Goal: Information Seeking & Learning: Learn about a topic

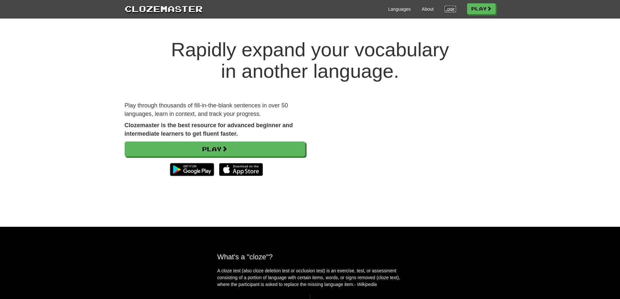
click at [451, 10] on link "Login" at bounding box center [450, 9] width 11 height 7
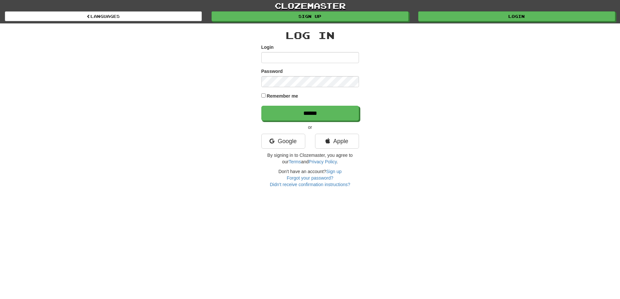
click at [280, 59] on input "Login" at bounding box center [310, 57] width 98 height 11
click at [299, 58] on input "Login" at bounding box center [310, 57] width 98 height 11
click at [315, 57] on input "Login" at bounding box center [310, 57] width 98 height 11
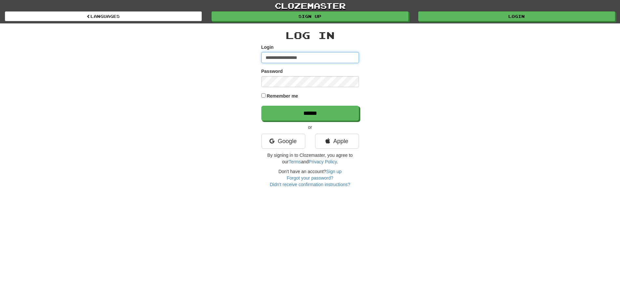
type input "**********"
click at [329, 115] on input "******" at bounding box center [311, 113] width 98 height 15
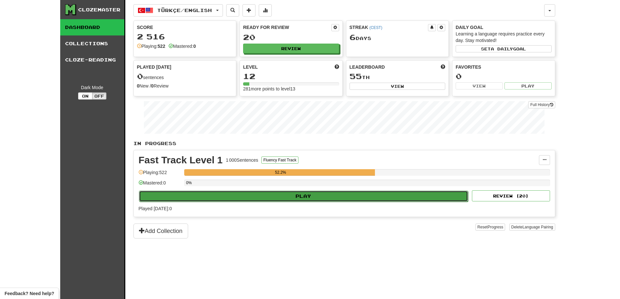
click at [289, 200] on button "Play" at bounding box center [304, 196] width 330 height 11
select select "**"
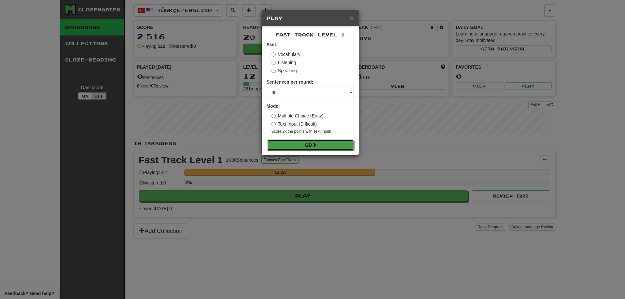
click at [287, 143] on button "Go" at bounding box center [310, 145] width 87 height 11
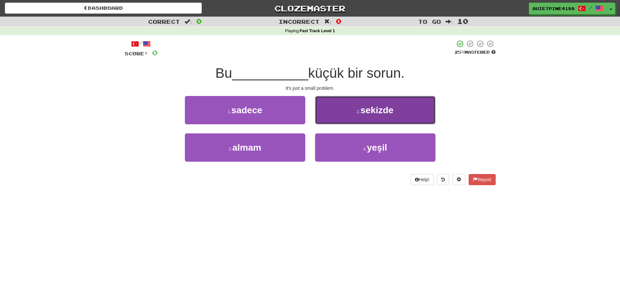
click at [351, 108] on button "2 . sekizde" at bounding box center [375, 110] width 120 height 28
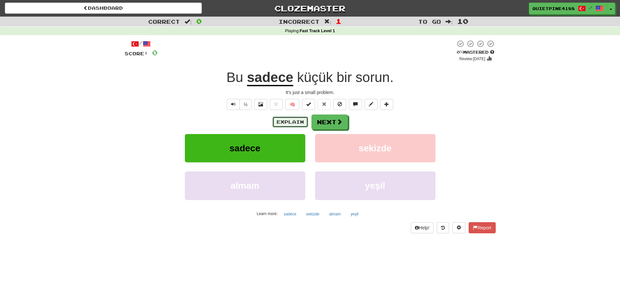
click at [284, 126] on button "Explain" at bounding box center [291, 122] width 36 height 11
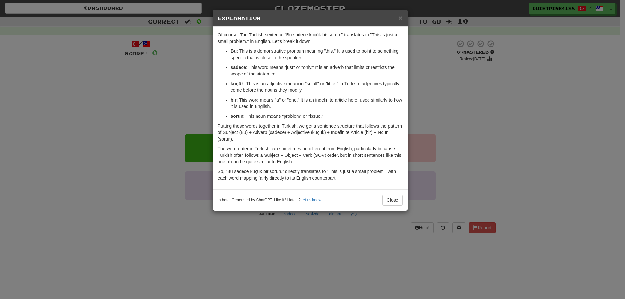
click at [92, 182] on div "× Explanation Of course! The Turkish sentence "Bu sadece küçük bir sorun." tran…" at bounding box center [312, 149] width 625 height 299
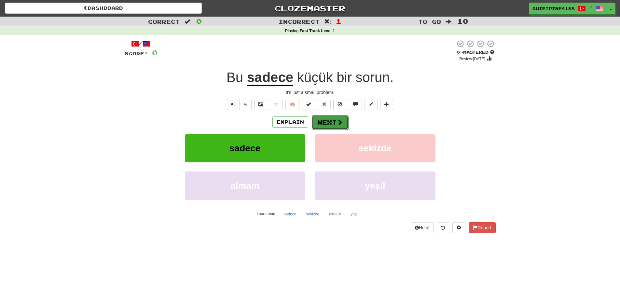
click at [346, 128] on button "Next" at bounding box center [330, 122] width 36 height 15
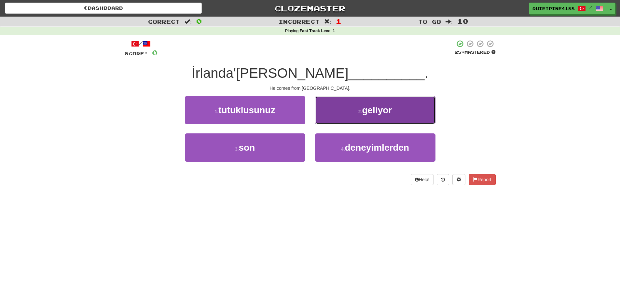
click at [356, 109] on button "2 . geliyor" at bounding box center [375, 110] width 120 height 28
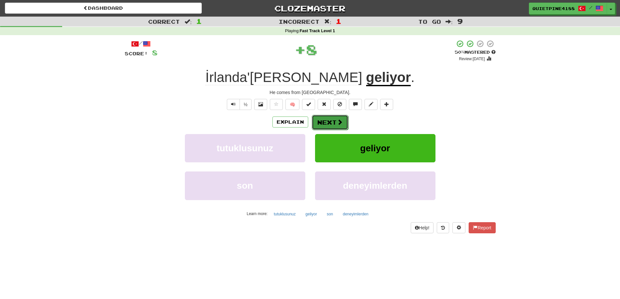
click at [338, 129] on button "Next" at bounding box center [330, 122] width 36 height 15
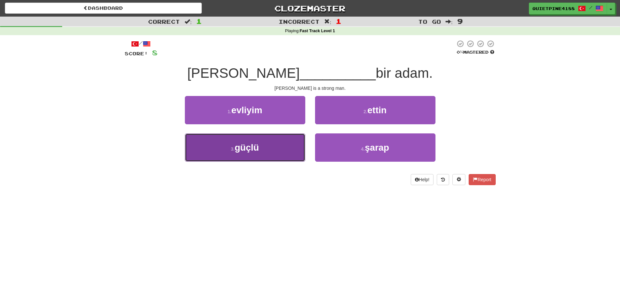
click at [239, 152] on span "güçlü" at bounding box center [247, 148] width 24 height 10
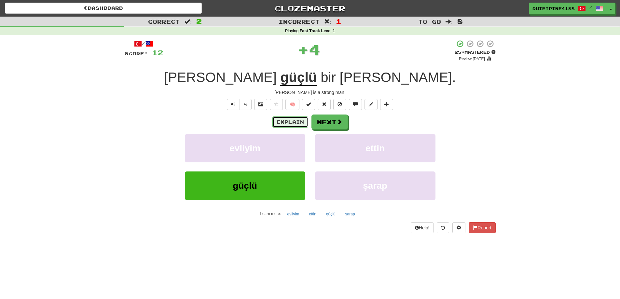
click at [286, 119] on button "Explain" at bounding box center [291, 122] width 36 height 11
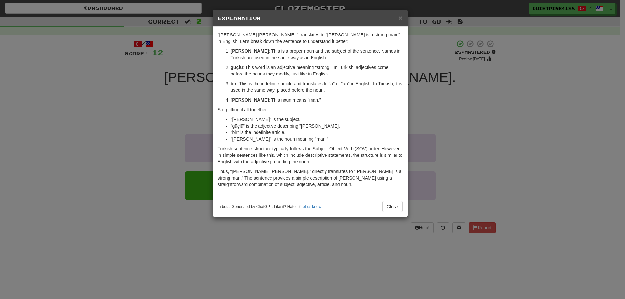
click at [134, 152] on div "× Explanation "Tom güçlü bir adam." translates to "Tom is a strong man." in Eng…" at bounding box center [312, 149] width 625 height 299
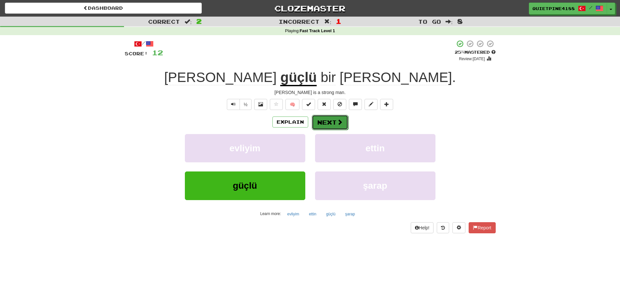
click at [338, 122] on span at bounding box center [340, 122] width 6 height 6
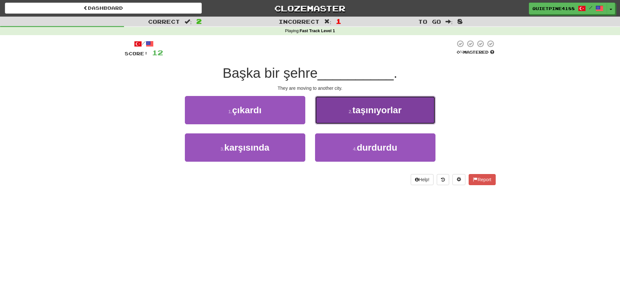
click at [369, 113] on span "taşınıyorlar" at bounding box center [377, 110] width 49 height 10
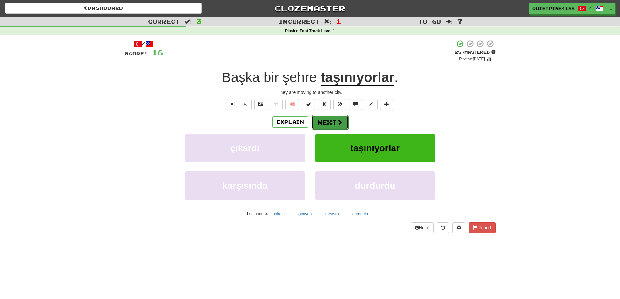
click at [337, 120] on span at bounding box center [340, 122] width 6 height 6
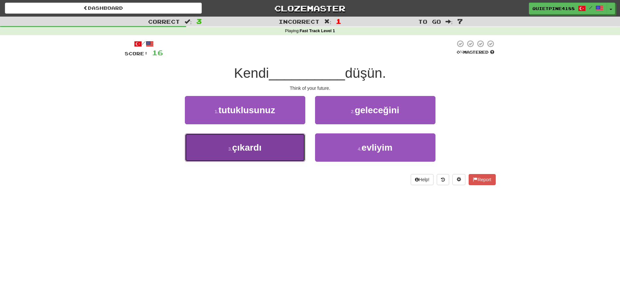
click at [252, 146] on span "çıkardı" at bounding box center [246, 148] width 29 height 10
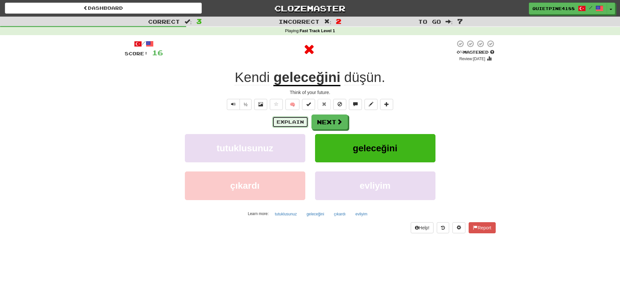
click at [283, 122] on button "Explain" at bounding box center [291, 122] width 36 height 11
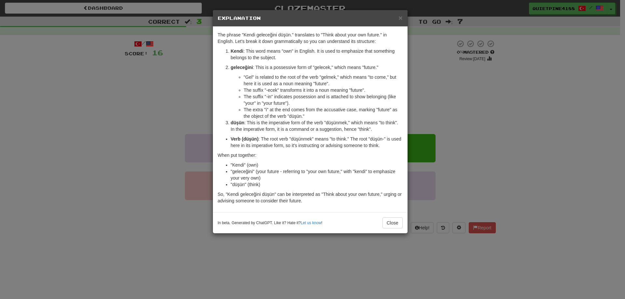
click at [125, 159] on div "× Explanation The phrase "Kendi geleceğini düşün." translates to "Think about y…" at bounding box center [312, 149] width 625 height 299
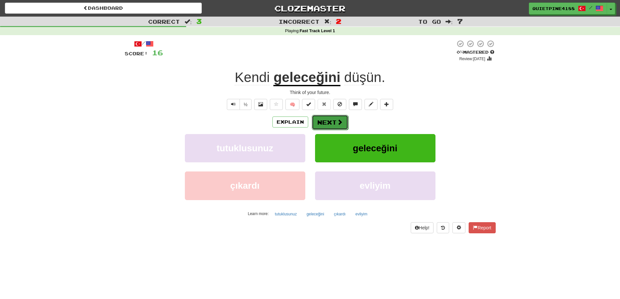
click at [330, 125] on button "Next" at bounding box center [330, 122] width 36 height 15
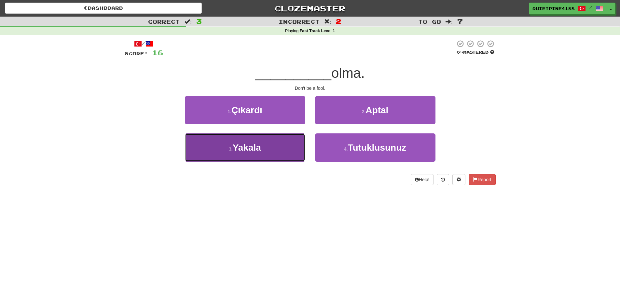
click at [215, 148] on button "3 . Yakala" at bounding box center [245, 148] width 120 height 28
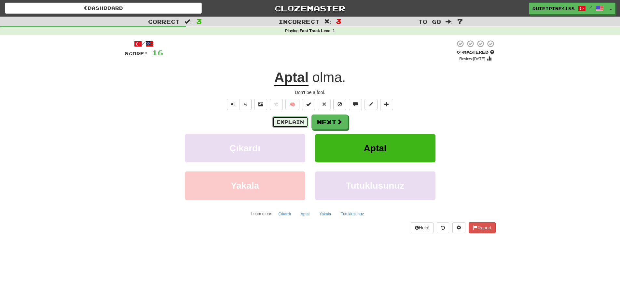
click at [303, 126] on button "Explain" at bounding box center [291, 122] width 36 height 11
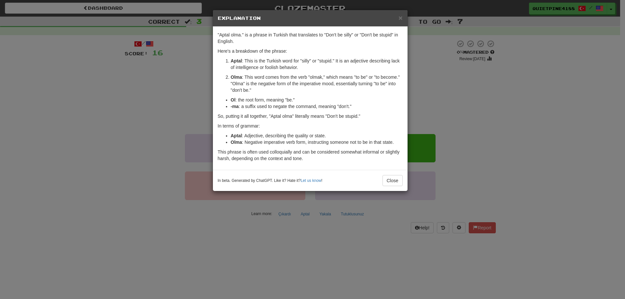
click at [66, 199] on div "× Explanation "Aptal olma." is a phrase in Turkish that translates to "Don't be…" at bounding box center [312, 149] width 625 height 299
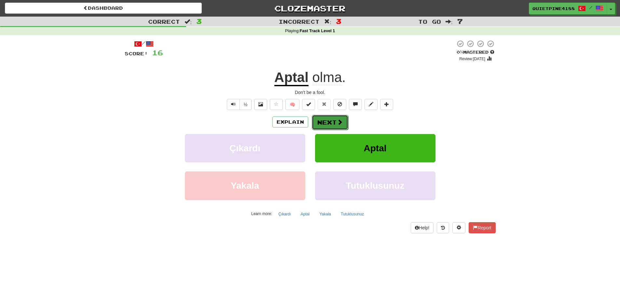
click at [341, 120] on span at bounding box center [340, 122] width 6 height 6
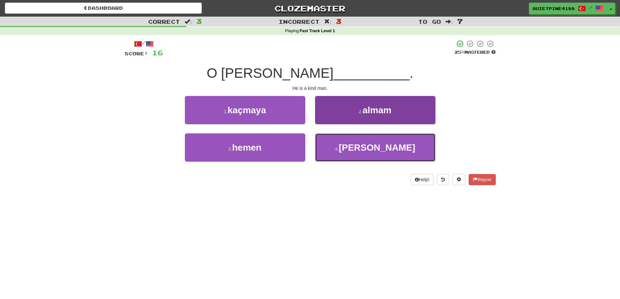
drag, startPoint x: 396, startPoint y: 155, endPoint x: 334, endPoint y: 156, distance: 62.5
click at [396, 155] on button "4 . adam" at bounding box center [375, 148] width 120 height 28
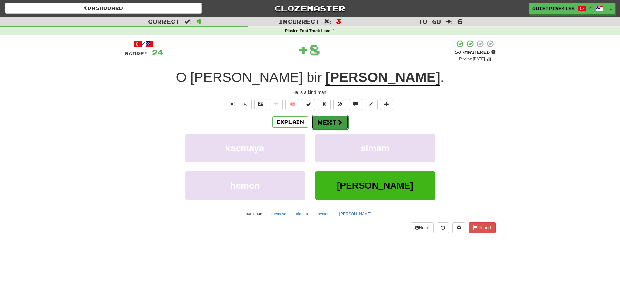
click at [341, 127] on button "Next" at bounding box center [330, 122] width 36 height 15
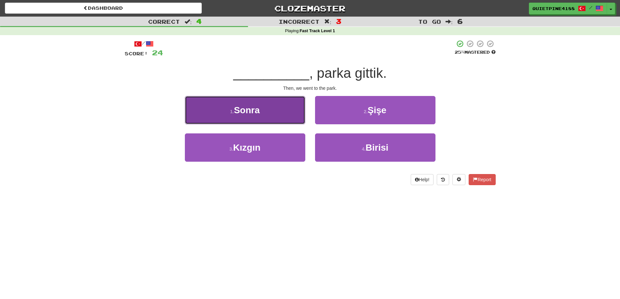
click at [259, 107] on span "Sonra" at bounding box center [247, 110] width 26 height 10
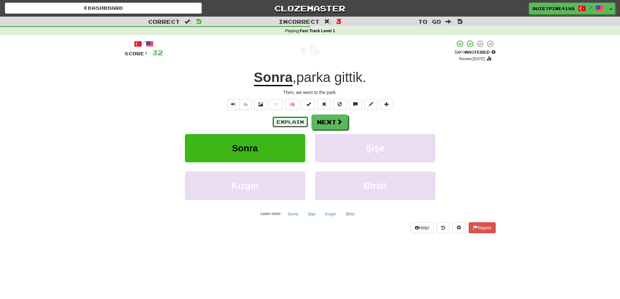
click at [284, 124] on button "Explain" at bounding box center [291, 122] width 36 height 11
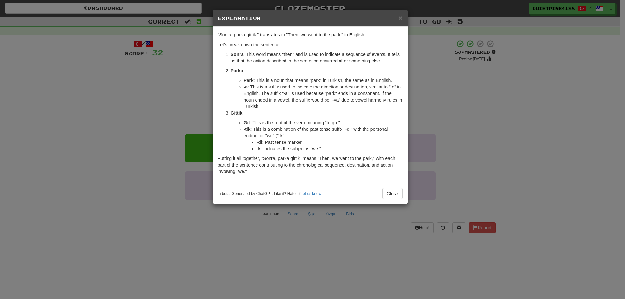
click at [514, 139] on div "× Explanation "Sonra, parka gittik." translates to "Then, we went to the park."…" at bounding box center [312, 149] width 625 height 299
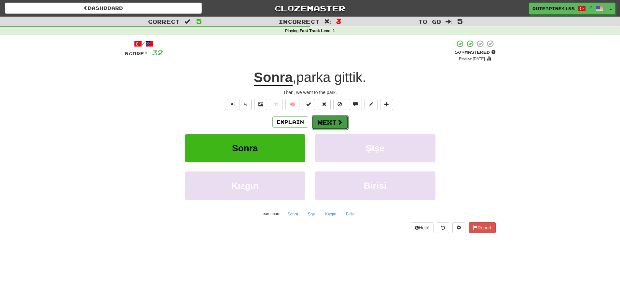
click at [324, 123] on button "Next" at bounding box center [330, 122] width 36 height 15
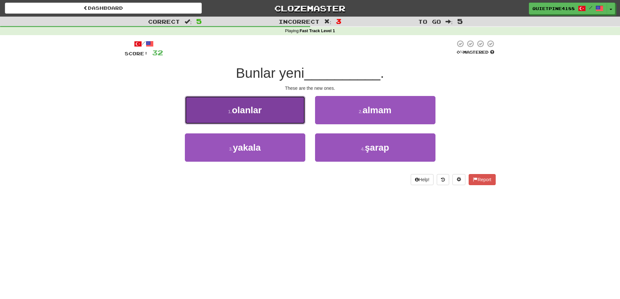
click at [261, 116] on button "1 . olanlar" at bounding box center [245, 110] width 120 height 28
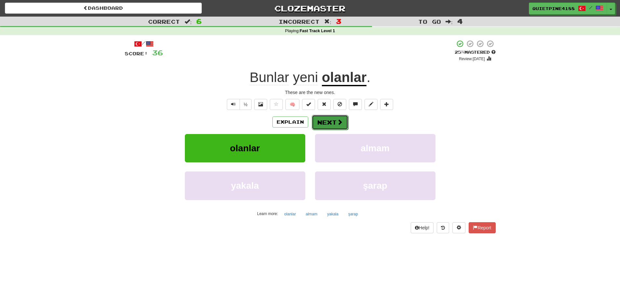
click at [331, 122] on button "Next" at bounding box center [330, 122] width 36 height 15
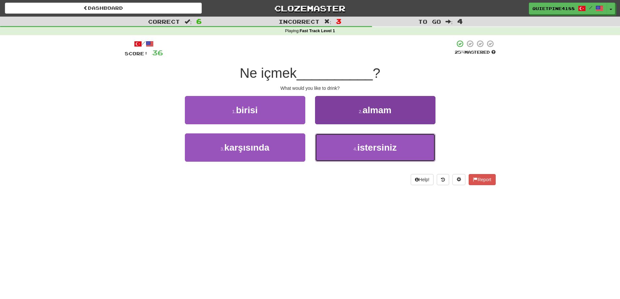
click at [375, 149] on span "istersiniz" at bounding box center [377, 148] width 39 height 10
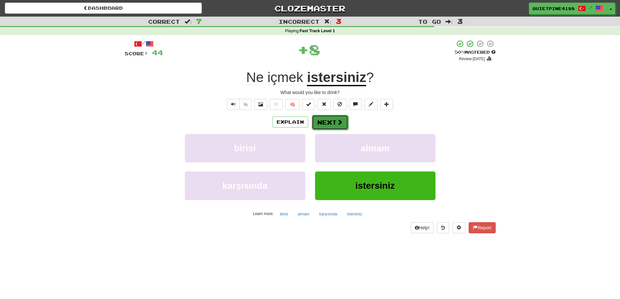
click at [332, 122] on button "Next" at bounding box center [330, 122] width 36 height 15
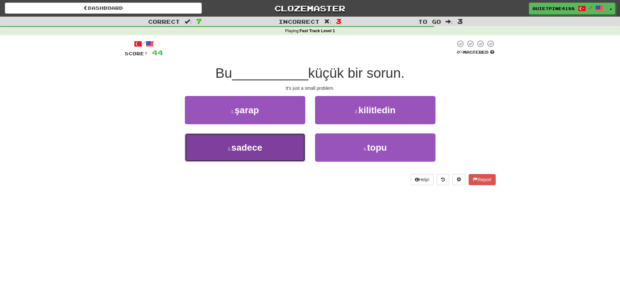
click at [247, 157] on button "3 . sadece" at bounding box center [245, 148] width 120 height 28
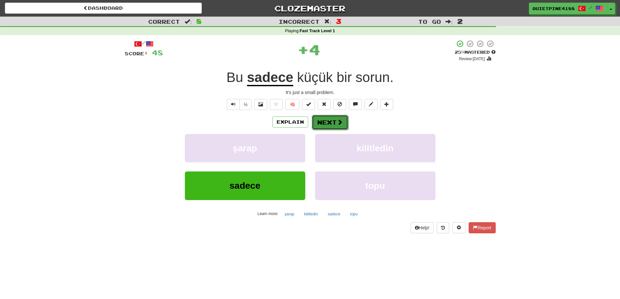
click at [340, 119] on span at bounding box center [340, 122] width 6 height 6
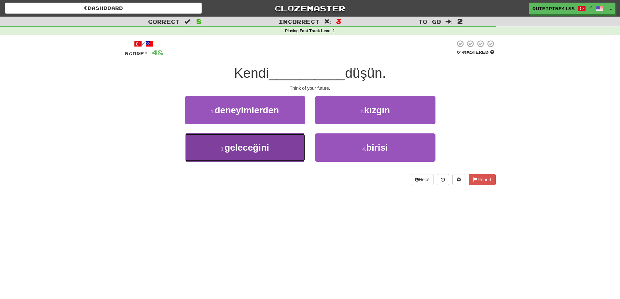
click at [248, 157] on button "3 . geleceğini" at bounding box center [245, 148] width 120 height 28
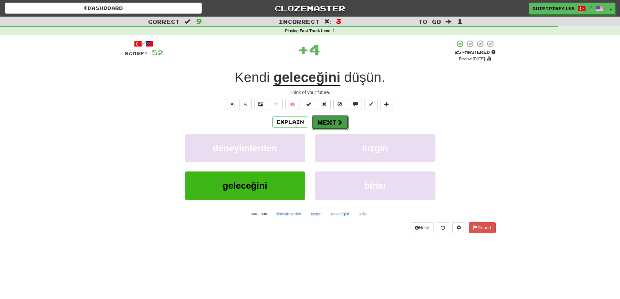
click at [342, 123] on button "Next" at bounding box center [330, 122] width 36 height 15
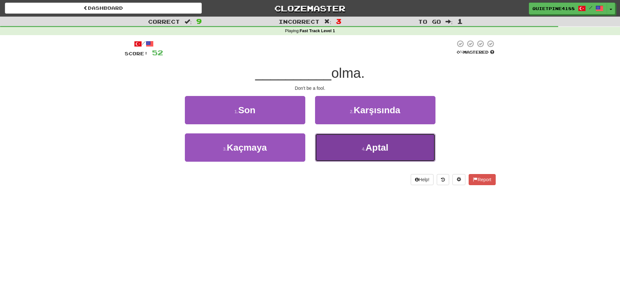
click at [382, 155] on button "4 . Aptal" at bounding box center [375, 148] width 120 height 28
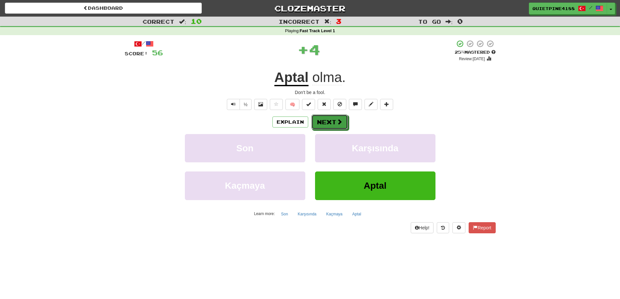
click at [336, 125] on button "Next" at bounding box center [330, 122] width 36 height 15
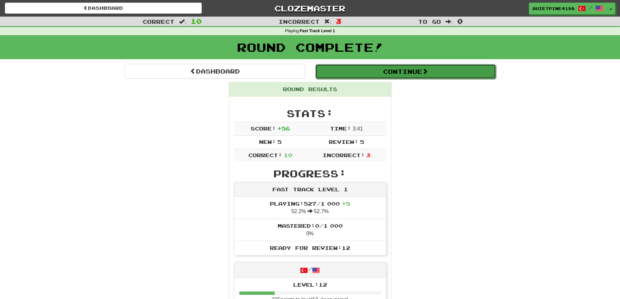
click at [412, 69] on button "Continue" at bounding box center [406, 71] width 181 height 15
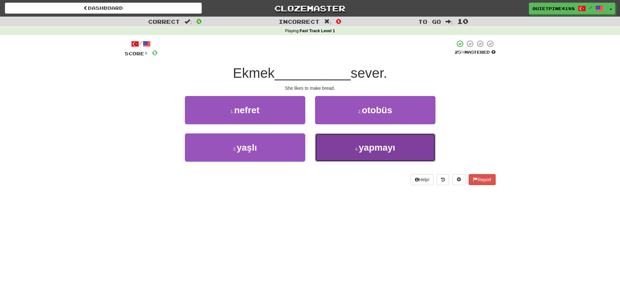
click at [354, 146] on button "4 . yapmayı" at bounding box center [375, 148] width 120 height 28
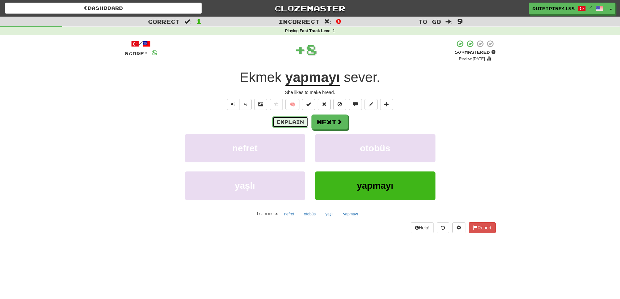
click at [301, 121] on button "Explain" at bounding box center [291, 122] width 36 height 11
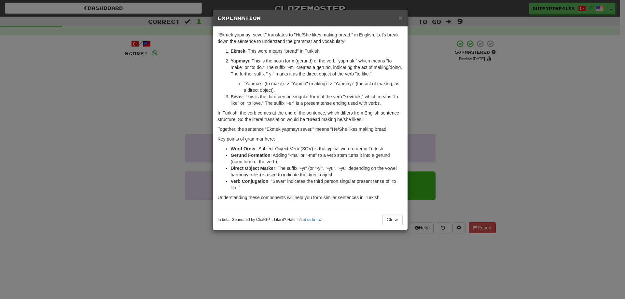
click at [123, 165] on div "× Explanation "Ekmek yapmayı sever." translates to "He/She likes making bread."…" at bounding box center [312, 149] width 625 height 299
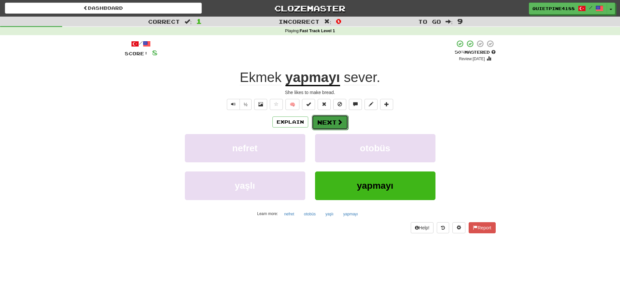
click at [335, 122] on button "Next" at bounding box center [330, 122] width 36 height 15
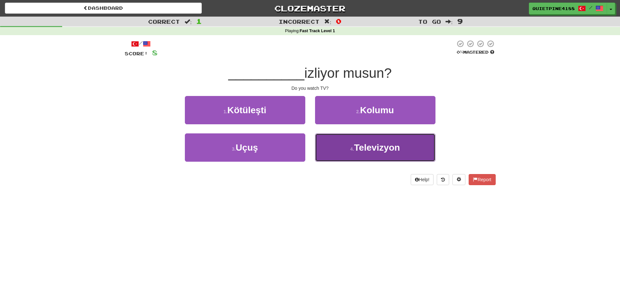
click at [382, 155] on button "4 . Televizyon" at bounding box center [375, 148] width 120 height 28
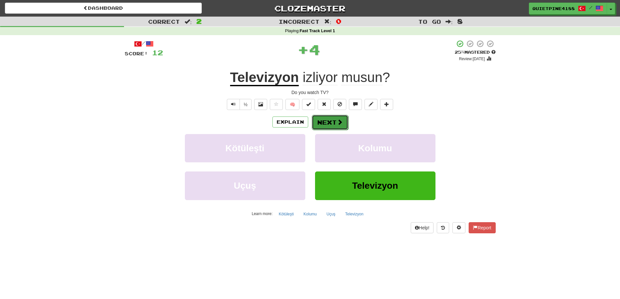
click at [337, 124] on span at bounding box center [340, 122] width 6 height 6
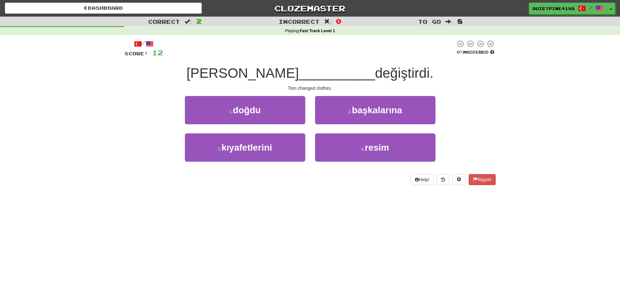
drag, startPoint x: 600, startPoint y: 279, endPoint x: 566, endPoint y: 284, distance: 34.8
click at [600, 279] on div "Dashboard Clozemaster QuietPine4188 / Toggle Dropdown Dashboard Leaderboard Act…" at bounding box center [310, 149] width 620 height 299
click at [321, 251] on div "Dashboard Clozemaster QuietPine4188 / Toggle Dropdown Dashboard Leaderboard Act…" at bounding box center [310, 149] width 620 height 299
